Goal: Information Seeking & Learning: Learn about a topic

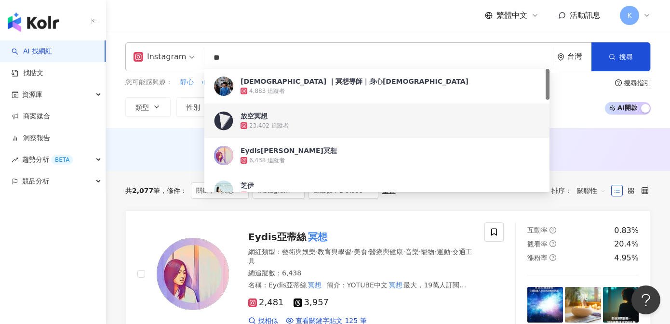
click at [254, 54] on input "**" at bounding box center [378, 58] width 341 height 18
type input "*"
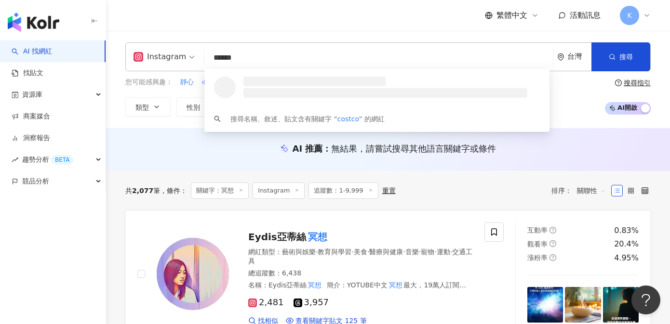
type input "******"
click at [198, 21] on div "繁體中文 活動訊息 K" at bounding box center [388, 15] width 526 height 31
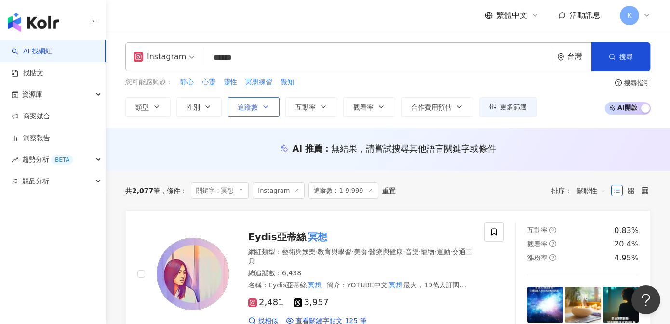
click at [256, 108] on span "追蹤數" at bounding box center [248, 108] width 20 height 8
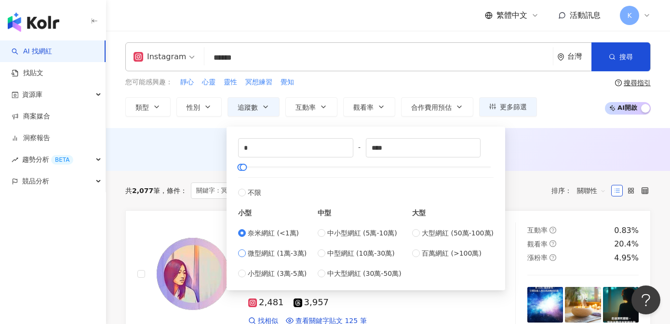
click at [282, 254] on span "微型網紅 (1萬-3萬)" at bounding box center [277, 253] width 59 height 11
type input "*****"
click at [295, 31] on header "繁體中文 活動訊息 K" at bounding box center [388, 15] width 564 height 31
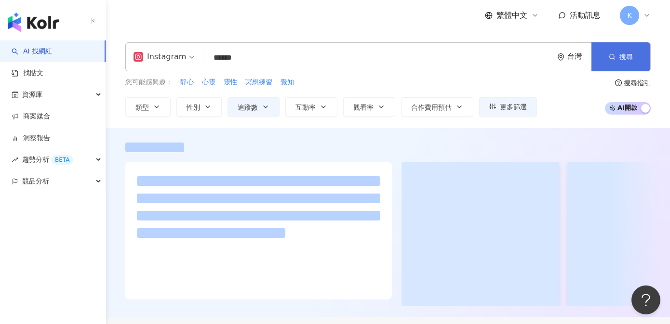
click at [620, 53] on span "搜尋" at bounding box center [626, 57] width 13 height 8
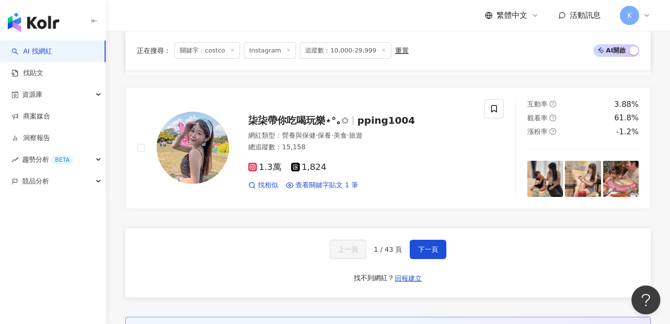
scroll to position [1638, 0]
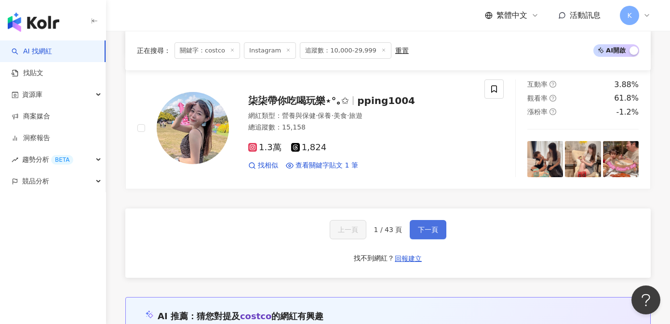
click at [428, 226] on span "下一頁" at bounding box center [428, 230] width 20 height 8
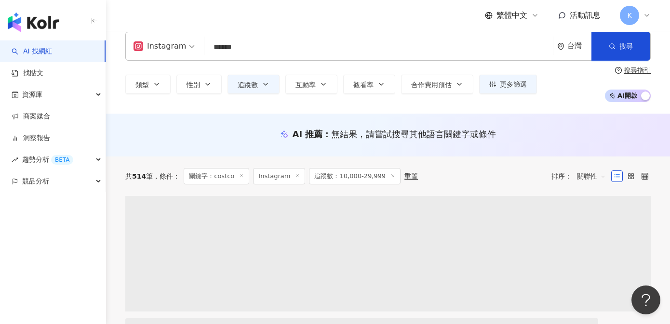
scroll to position [0, 0]
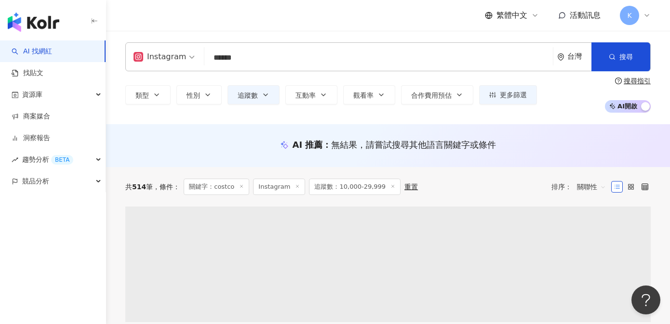
click at [248, 68] on div "Instagram ****** 台灣 搜尋 loading 搜尋名稱、敘述、貼文含有關鍵字 “ costco ” 的網紅" at bounding box center [388, 56] width 526 height 29
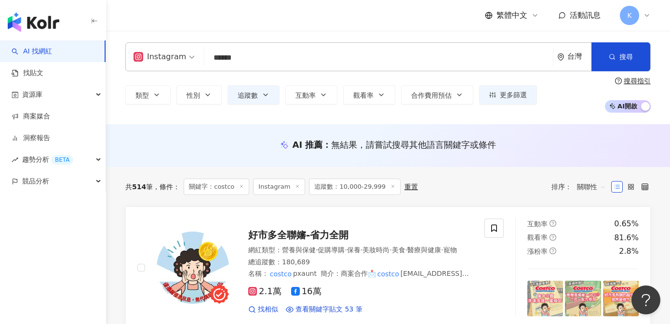
click at [247, 58] on input "******" at bounding box center [378, 58] width 341 height 18
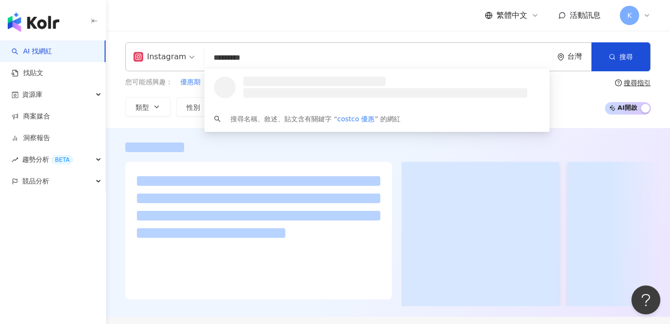
type input "*********"
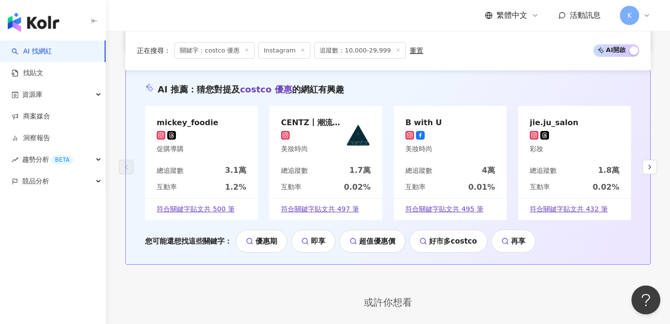
scroll to position [2212, 0]
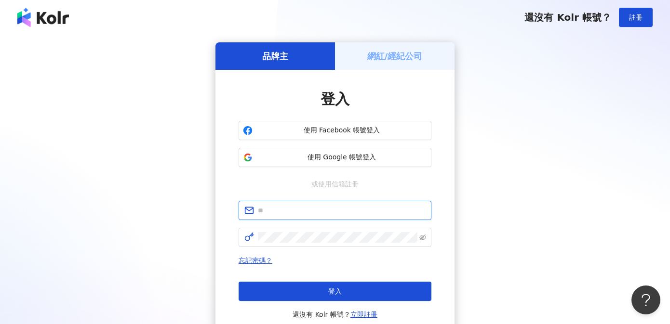
type input "**********"
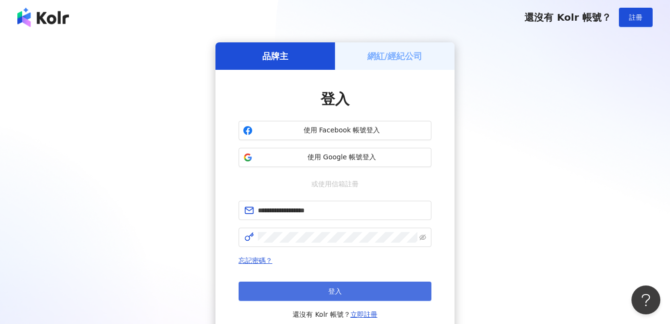
click at [307, 284] on button "登入" at bounding box center [335, 291] width 193 height 19
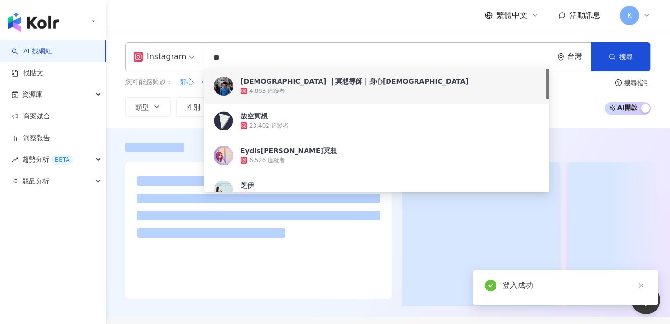
drag, startPoint x: 243, startPoint y: 44, endPoint x: 239, endPoint y: 54, distance: 10.4
click at [240, 50] on div "Instagram 冥想 ** 台灣 搜尋 1cebf840-d6a4-4734-aa54-cf1092f7dbf6 6214e797-bb6b-4805-b…" at bounding box center [388, 56] width 526 height 29
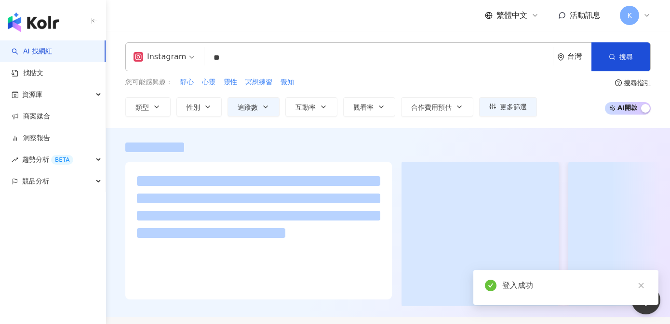
click at [239, 54] on input "**" at bounding box center [378, 58] width 341 height 18
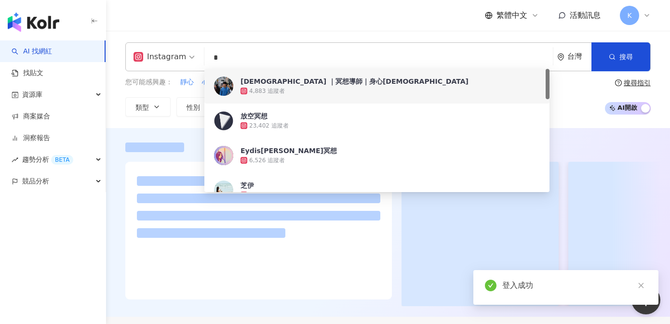
type input "*"
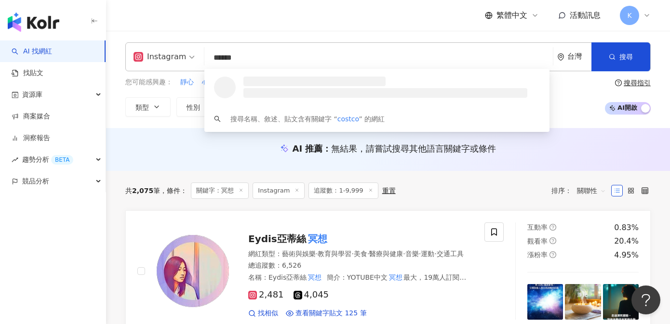
type input "******"
click at [229, 26] on div "繁體中文 活動訊息 K" at bounding box center [388, 15] width 526 height 31
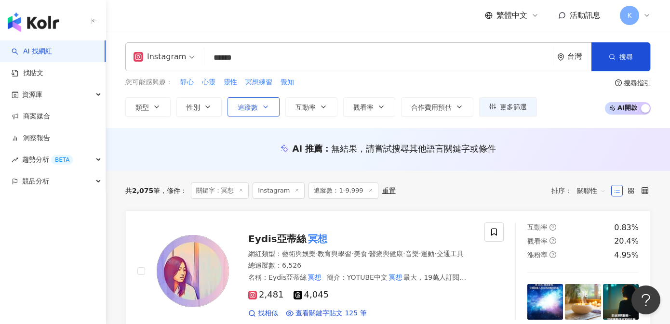
click at [251, 104] on span "追蹤數" at bounding box center [248, 108] width 20 height 8
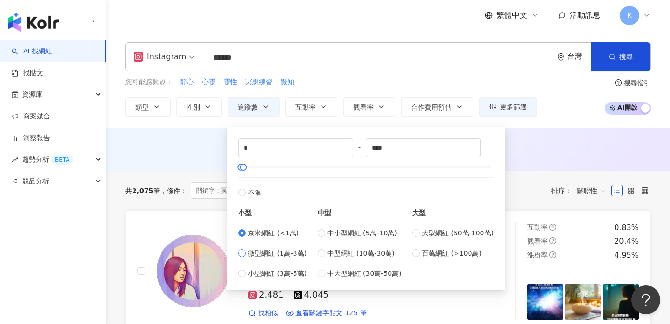
drag, startPoint x: 279, startPoint y: 258, endPoint x: 272, endPoint y: 257, distance: 7.3
click at [279, 258] on div "奈米網紅 (<1萬) 微型網紅 (1萬-3萬) 小型網紅 (3萬-5萬)" at bounding box center [272, 253] width 68 height 51
click at [253, 252] on span "微型網紅 (1萬-3萬)" at bounding box center [277, 253] width 59 height 11
type input "*****"
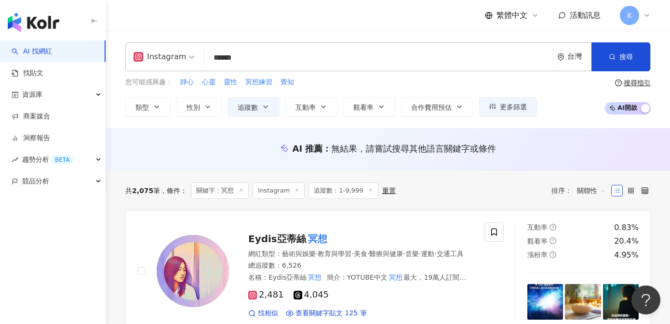
click at [176, 156] on div "AI 推薦 ： 無結果，請嘗試搜尋其他語言關鍵字或條件" at bounding box center [388, 152] width 564 height 18
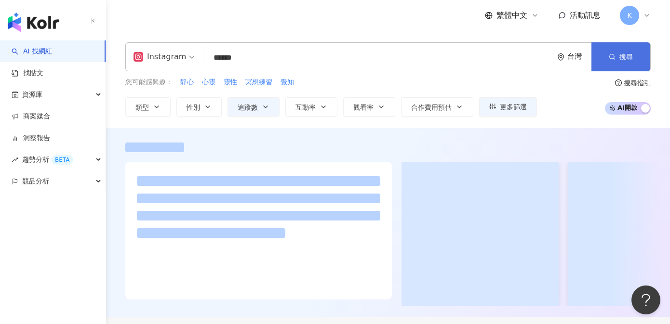
click at [647, 55] on button "搜尋" at bounding box center [621, 56] width 59 height 29
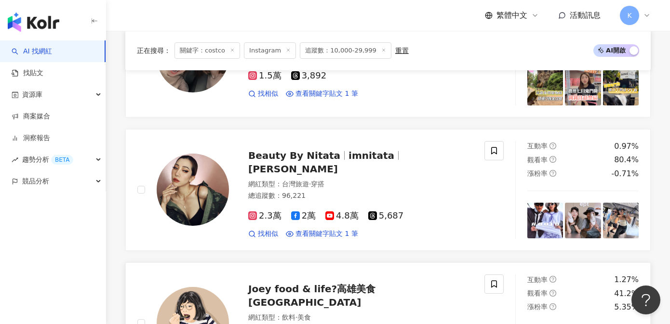
scroll to position [1268, 0]
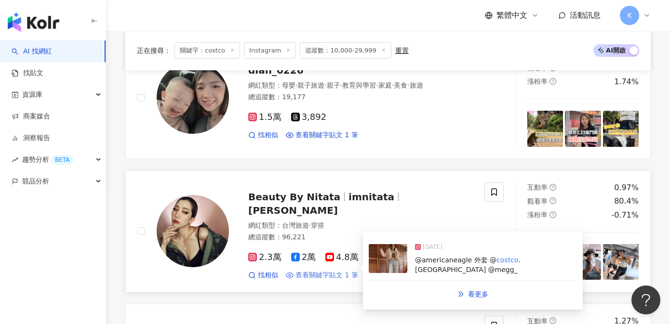
click at [351, 271] on span "查看關鍵字貼文 1 筆" at bounding box center [327, 276] width 63 height 10
click at [424, 249] on div "2025/2/23" at bounding box center [496, 249] width 162 height 13
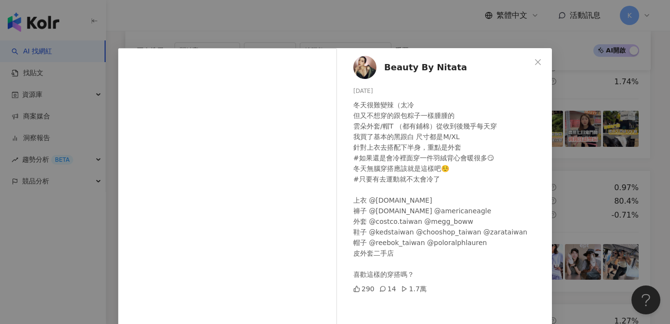
click at [581, 190] on div "Beauty By Nitata 2025/2/23 冬天很難變辣（太冷 但又不想穿的跟包粽子一樣腫腫的 雲朵外套/帽T （都有鋪棉）從收到後幾乎每天穿 我買…" at bounding box center [335, 162] width 670 height 324
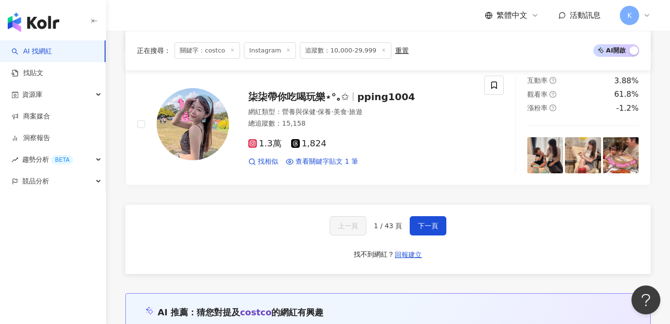
scroll to position [1613, 0]
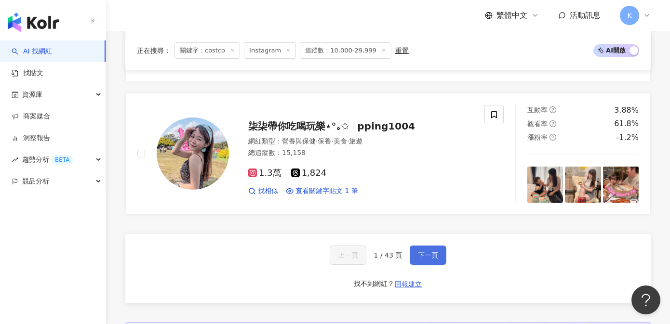
click at [418, 252] on span "下一頁" at bounding box center [428, 256] width 20 height 8
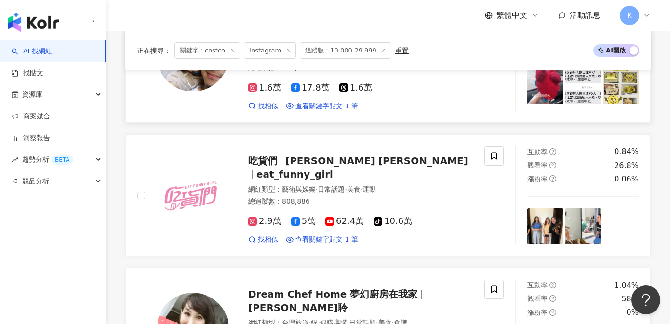
scroll to position [1622, 0]
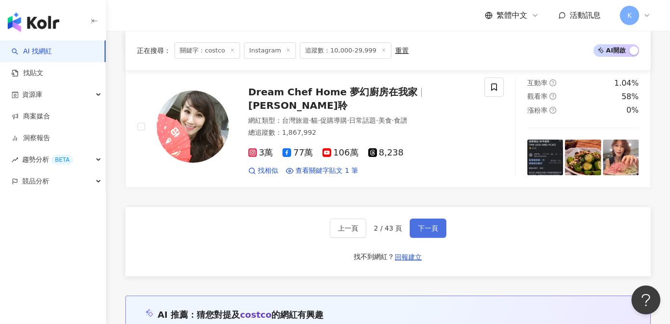
click at [433, 219] on button "下一頁" at bounding box center [428, 228] width 37 height 19
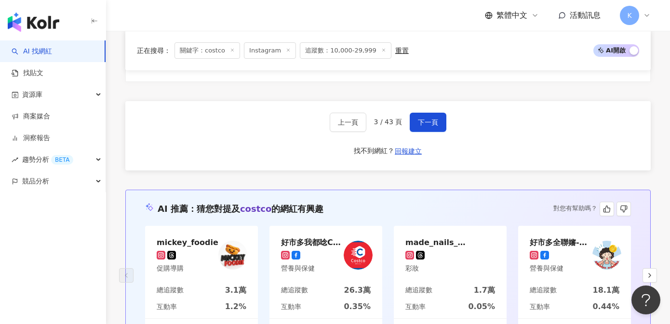
scroll to position [1634, 0]
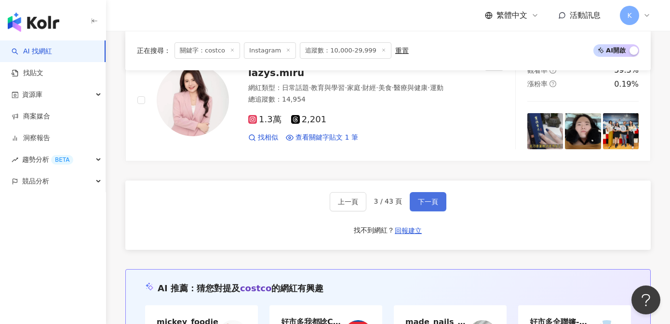
click at [431, 198] on span "下一頁" at bounding box center [428, 202] width 20 height 8
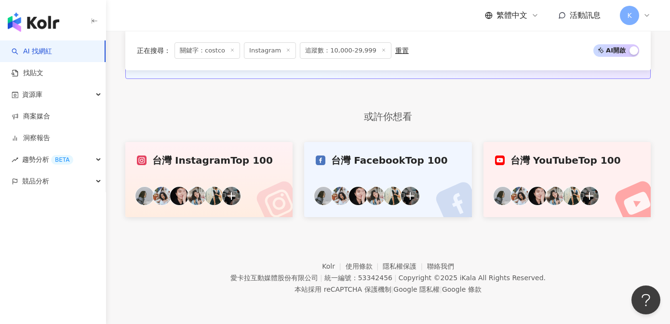
scroll to position [625, 0]
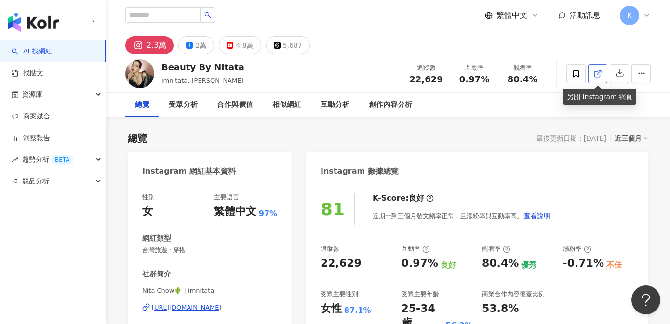
click at [594, 75] on icon at bounding box center [596, 73] width 5 height 5
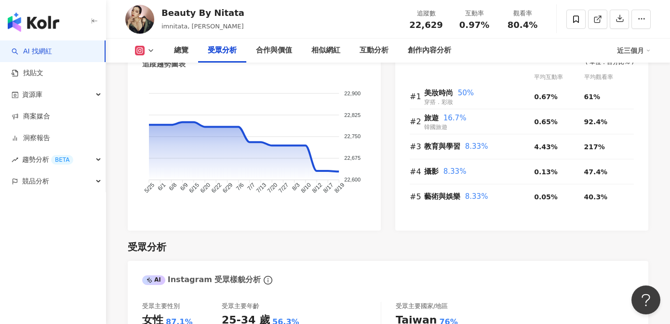
scroll to position [872, 0]
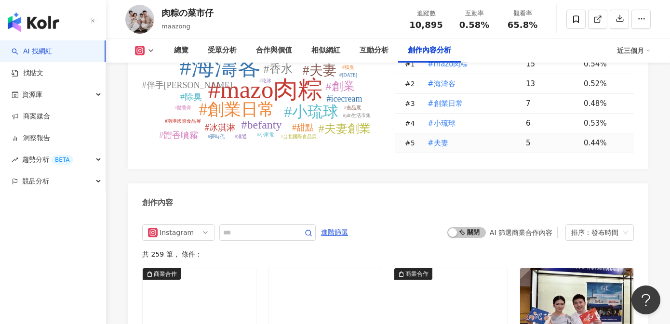
scroll to position [3054, 0]
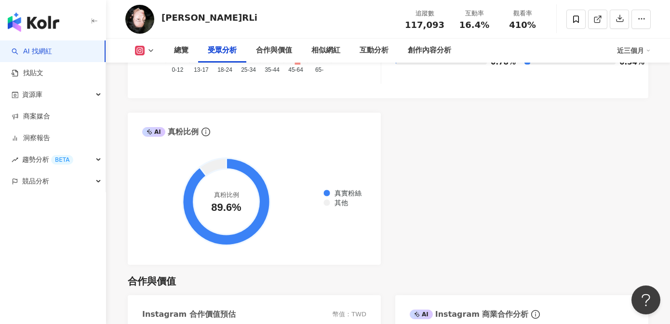
scroll to position [1248, 0]
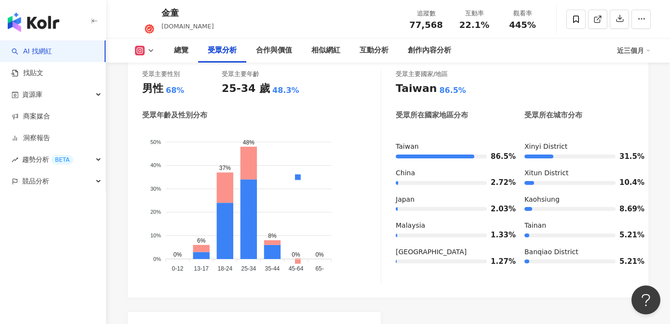
scroll to position [926, 0]
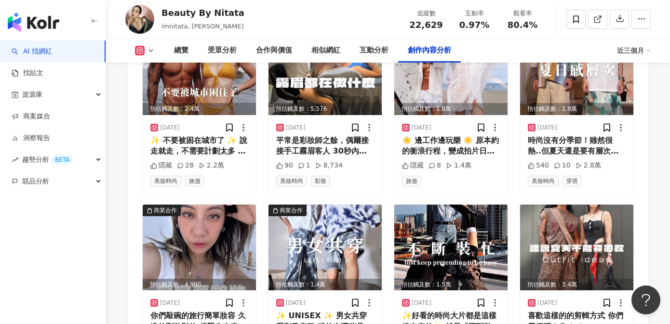
scroll to position [3409, 0]
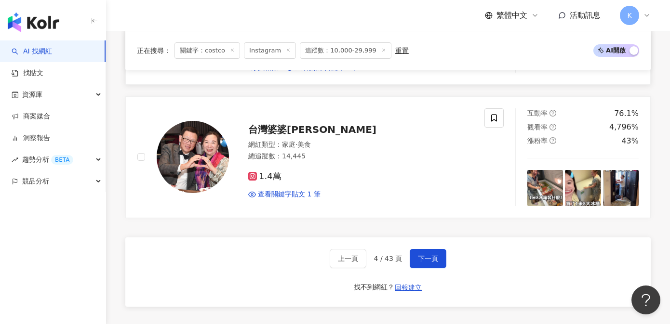
scroll to position [1435, 0]
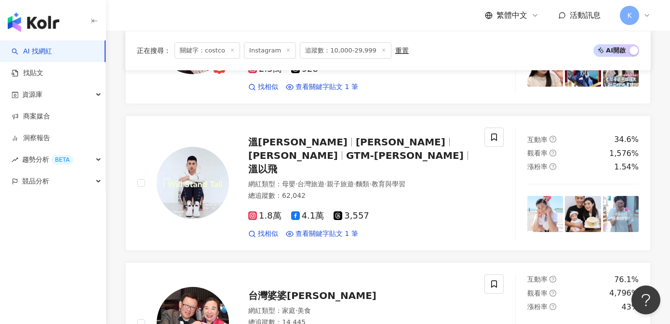
click at [44, 23] on img "button" at bounding box center [34, 22] width 52 height 19
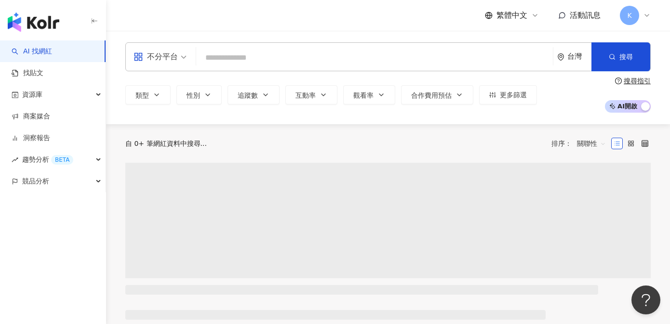
click at [244, 59] on input "search" at bounding box center [374, 58] width 349 height 18
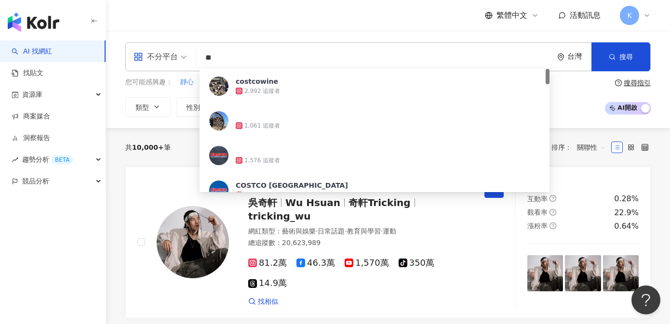
type input "*"
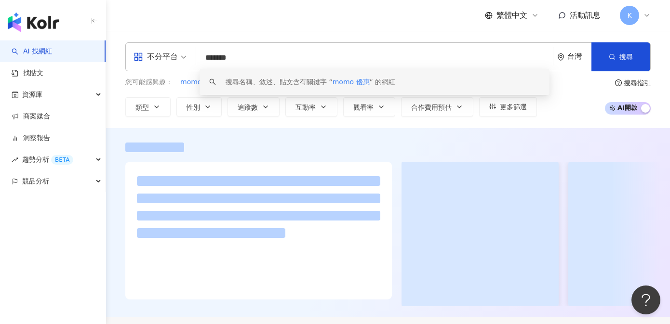
type input "*******"
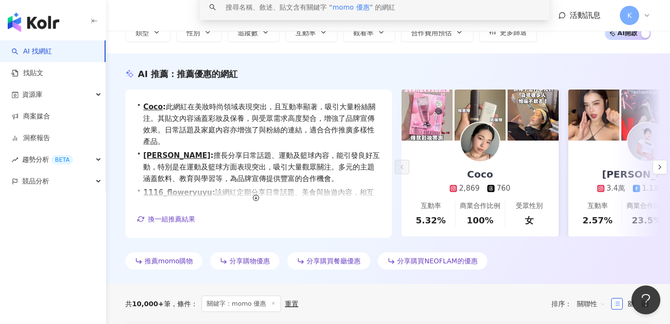
scroll to position [85, 0]
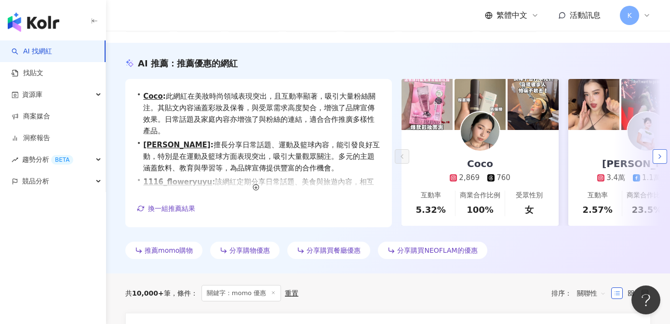
click at [661, 157] on icon "button" at bounding box center [660, 157] width 8 height 8
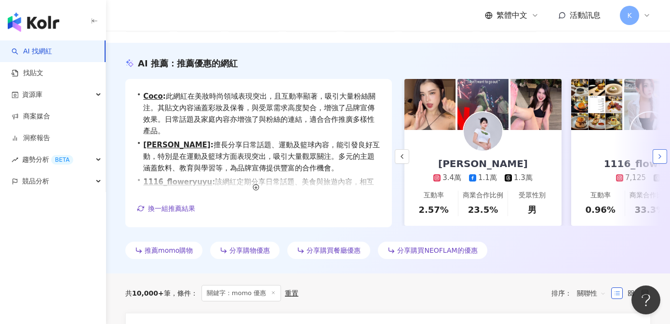
scroll to position [0, 167]
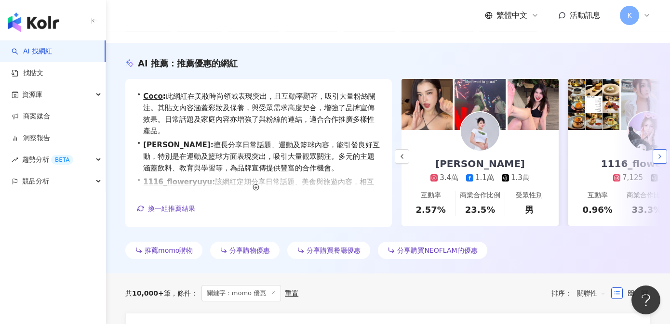
click at [660, 157] on polyline "button" at bounding box center [660, 157] width 2 height 4
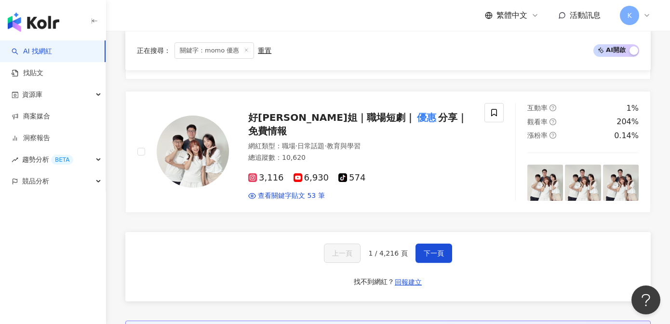
scroll to position [1784, 0]
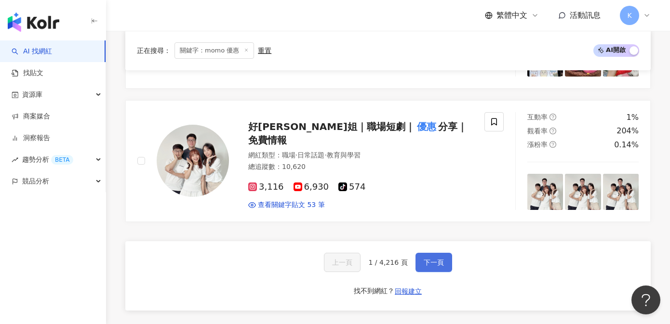
click at [429, 259] on span "下一頁" at bounding box center [434, 263] width 20 height 8
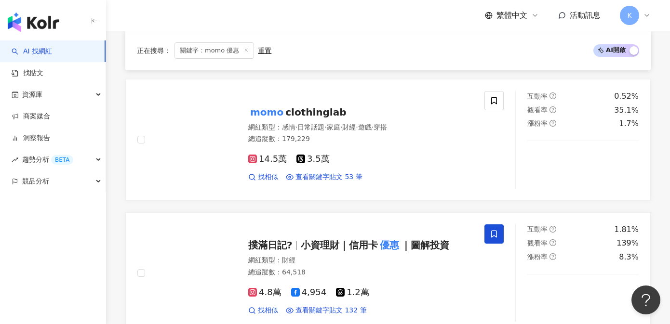
scroll to position [1643, 0]
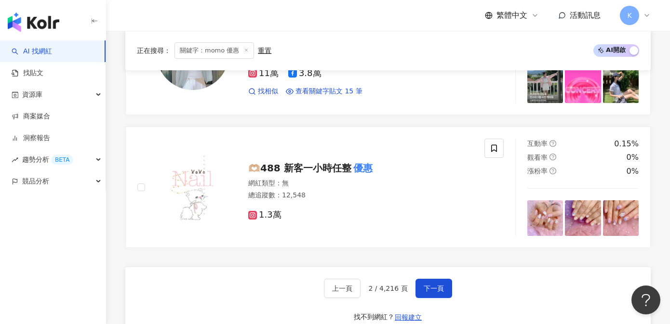
click at [52, 27] on img "button" at bounding box center [34, 22] width 52 height 19
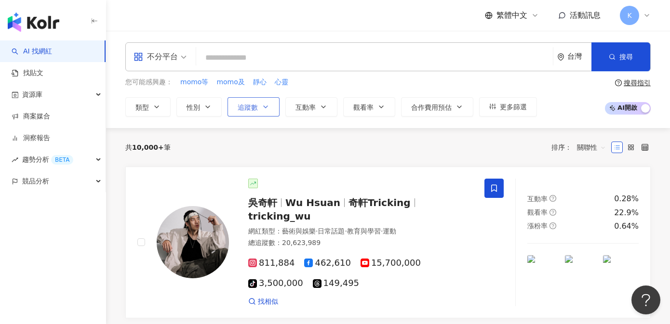
click at [249, 108] on span "追蹤數" at bounding box center [248, 108] width 20 height 8
type input "*"
type input "*******"
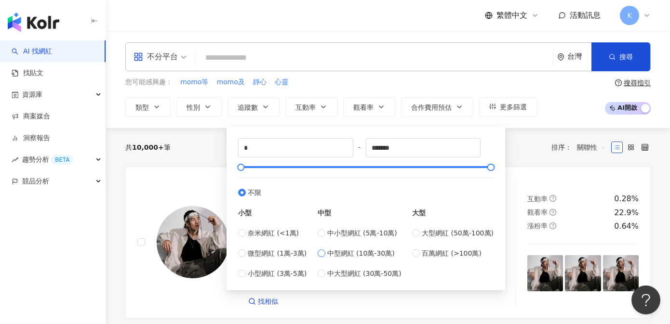
click at [369, 253] on span "中型網紅 (10萬-30萬)" at bounding box center [360, 253] width 67 height 11
type input "******"
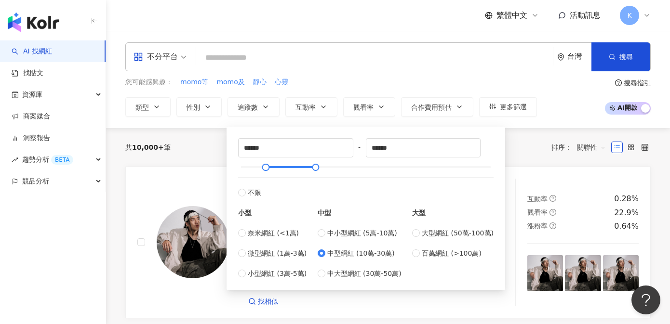
click at [175, 53] on div "不分平台" at bounding box center [156, 56] width 44 height 15
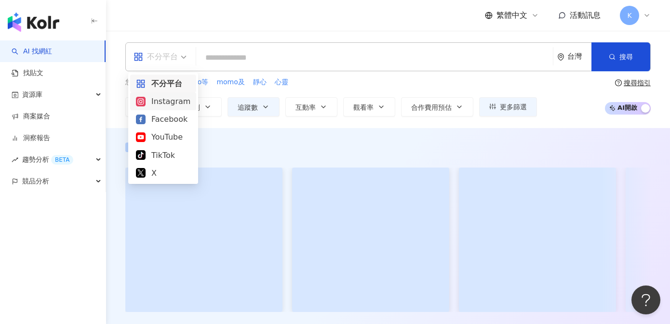
click at [164, 103] on div "Instagram" at bounding box center [163, 101] width 54 height 12
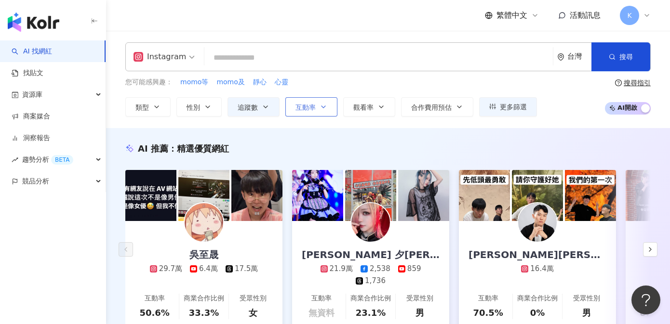
click at [309, 110] on span "互動率" at bounding box center [306, 108] width 20 height 8
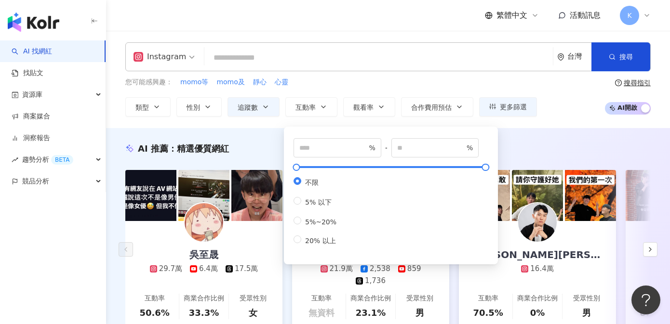
click at [380, 88] on div "您可能感興趣： momo等 momo及 靜心 心靈 類型 性別 追蹤數 互動率 觀看率 合作費用預估 更多篩選 ****** - ****** 不限 小型 奈…" at bounding box center [331, 97] width 412 height 40
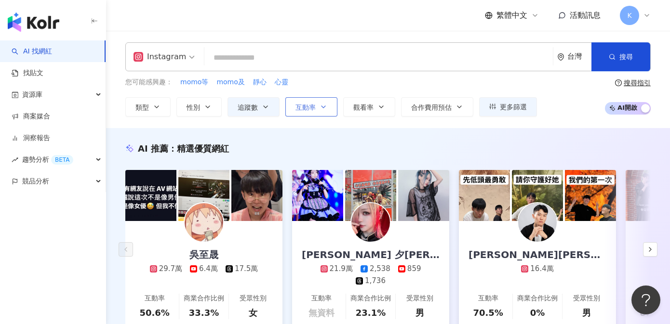
click at [311, 109] on span "互動率" at bounding box center [306, 108] width 20 height 8
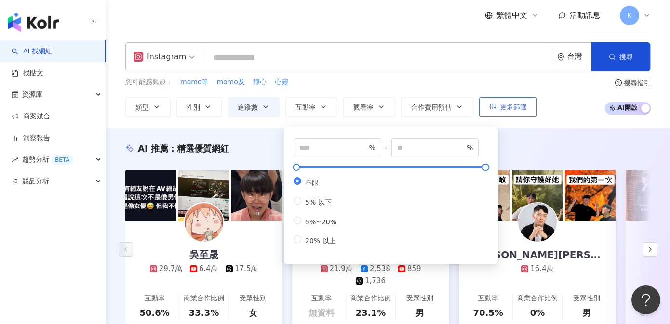
click at [489, 110] on button "更多篩選" at bounding box center [508, 106] width 58 height 19
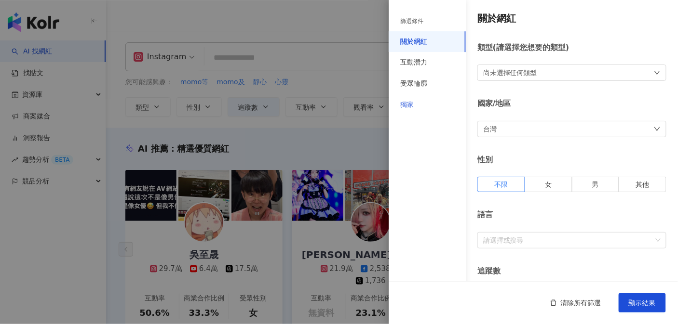
click at [418, 104] on div "獨家" at bounding box center [427, 104] width 77 height 21
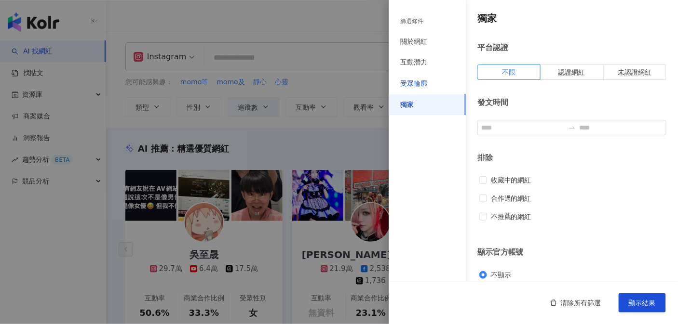
click at [420, 86] on div "受眾輪廓" at bounding box center [413, 84] width 27 height 10
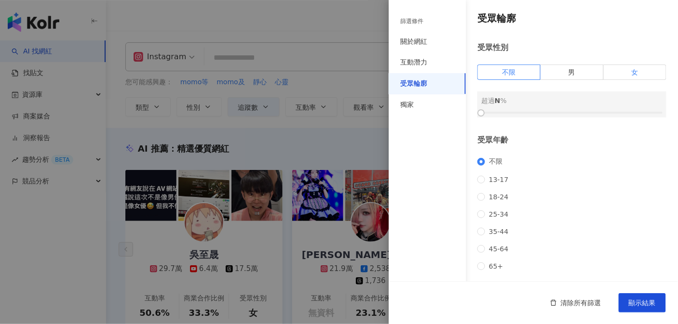
click at [612, 77] on label "女" at bounding box center [635, 72] width 63 height 15
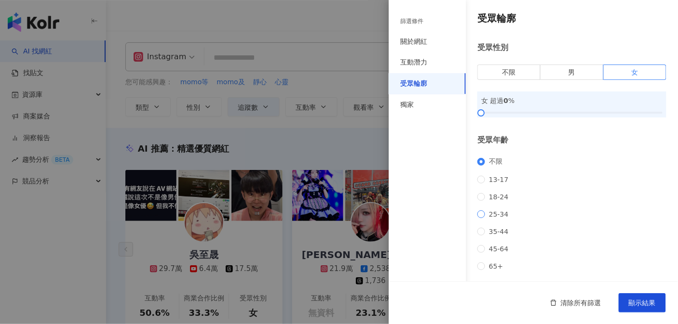
click at [499, 218] on span "25-34" at bounding box center [498, 215] width 27 height 8
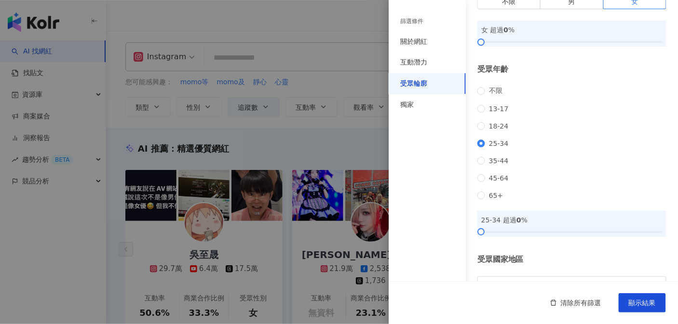
scroll to position [112, 0]
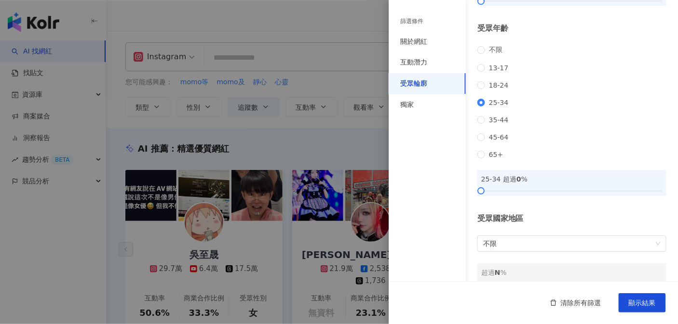
click at [543, 196] on div "25-34 超過 0 %" at bounding box center [571, 183] width 189 height 26
click at [544, 194] on div at bounding box center [571, 192] width 181 height 6
click at [558, 194] on div at bounding box center [571, 192] width 181 height 6
click at [570, 159] on div "不限 13-17 18-24 25-34 35-44 45-64 65+" at bounding box center [571, 102] width 189 height 113
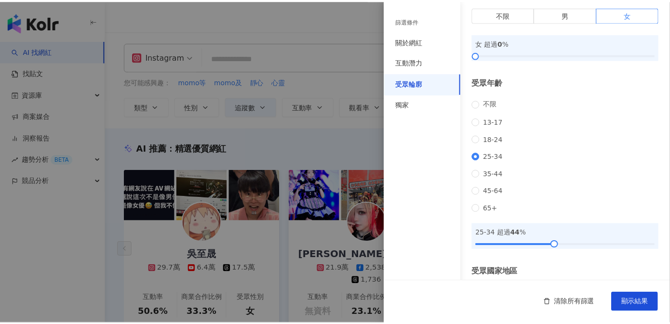
scroll to position [50, 0]
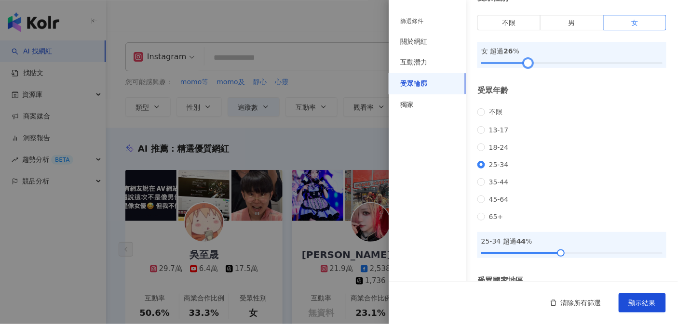
click at [526, 62] on div at bounding box center [571, 63] width 181 height 6
click at [543, 64] on div at bounding box center [571, 63] width 181 height 6
click at [556, 65] on div at bounding box center [571, 63] width 181 height 6
click at [566, 65] on div at bounding box center [571, 63] width 181 height 6
click at [567, 65] on div at bounding box center [569, 63] width 5 height 5
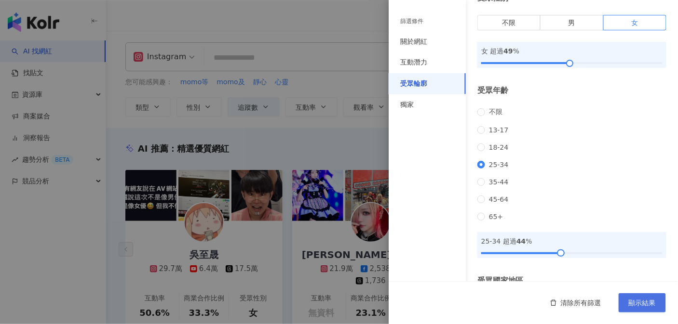
click at [647, 303] on span "顯示結果" at bounding box center [642, 303] width 27 height 8
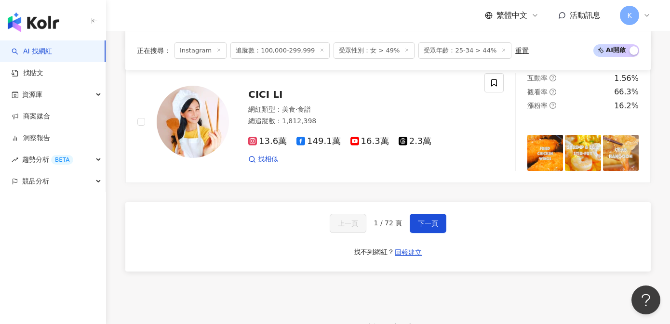
scroll to position [1699, 0]
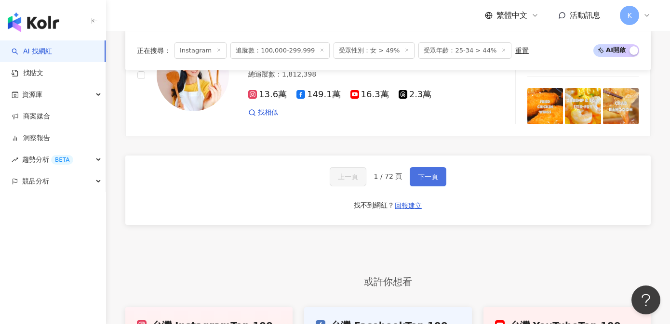
click at [430, 173] on span "下一頁" at bounding box center [428, 177] width 20 height 8
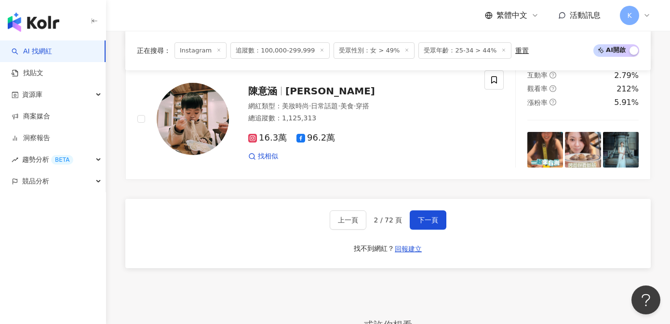
scroll to position [1633, 0]
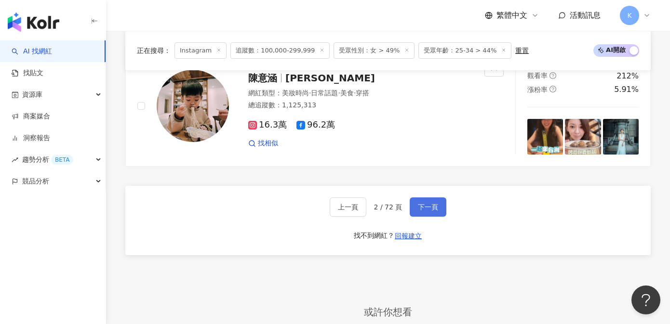
click at [425, 202] on button "下一頁" at bounding box center [428, 207] width 37 height 19
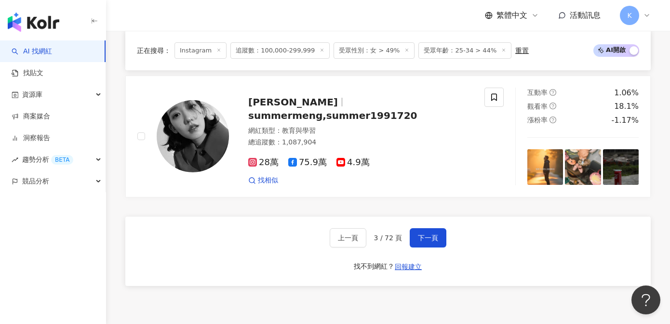
scroll to position [1605, 0]
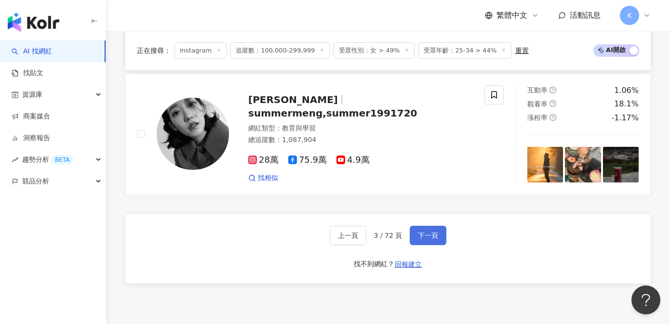
click at [431, 232] on button "下一頁" at bounding box center [428, 235] width 37 height 19
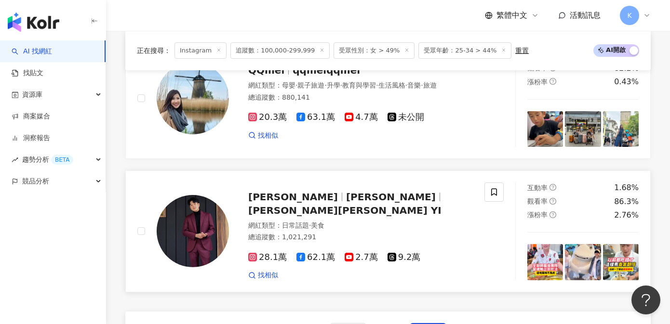
scroll to position [1298, 0]
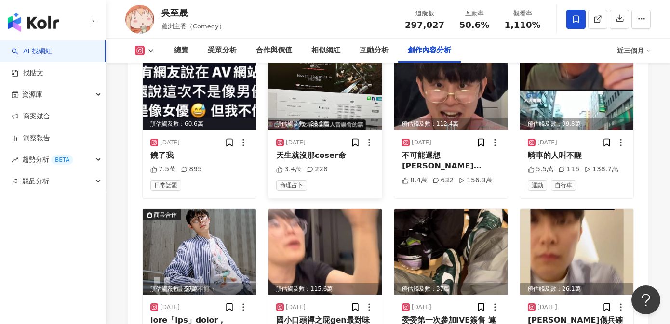
scroll to position [3076, 0]
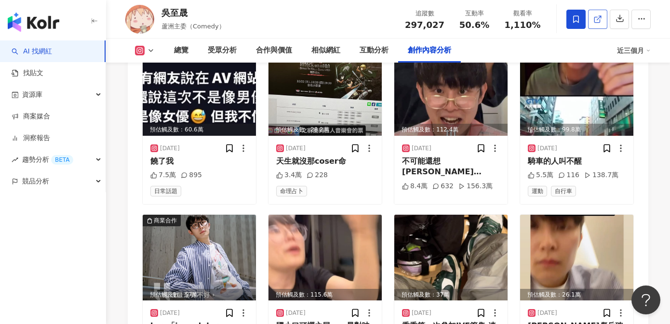
click at [599, 26] on link at bounding box center [597, 19] width 19 height 19
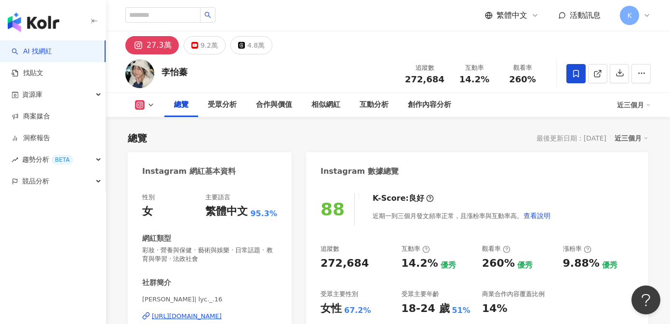
scroll to position [59, 0]
